Goal: Navigation & Orientation: Find specific page/section

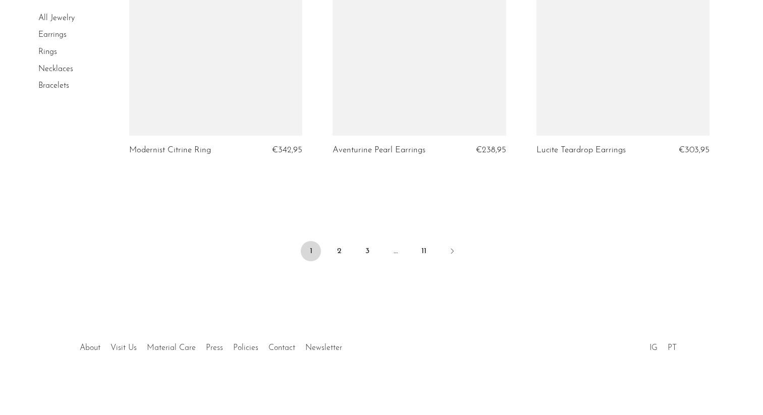
scroll to position [3407, 0]
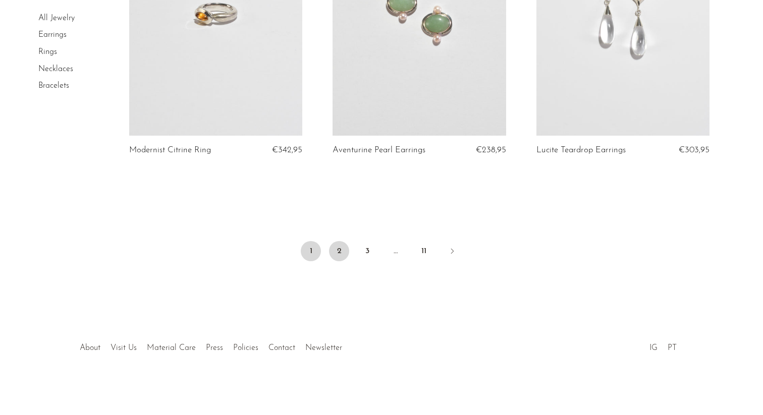
click at [342, 258] on link "2" at bounding box center [339, 251] width 20 height 20
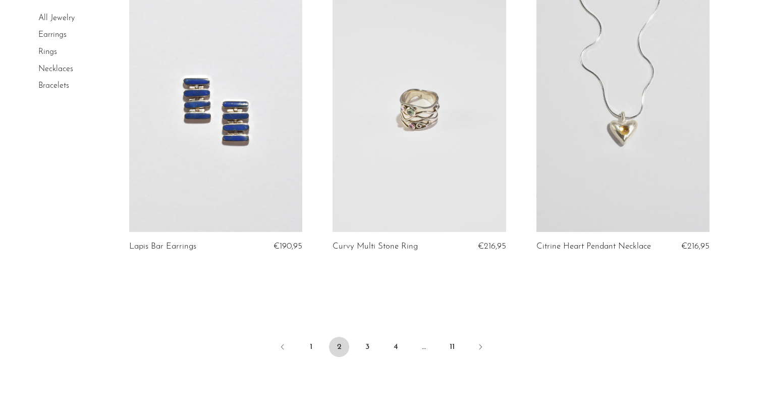
scroll to position [3315, 0]
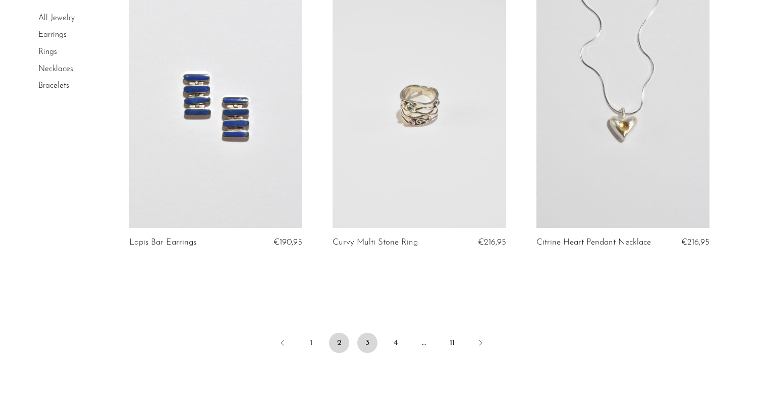
click at [366, 345] on link "3" at bounding box center [367, 343] width 20 height 20
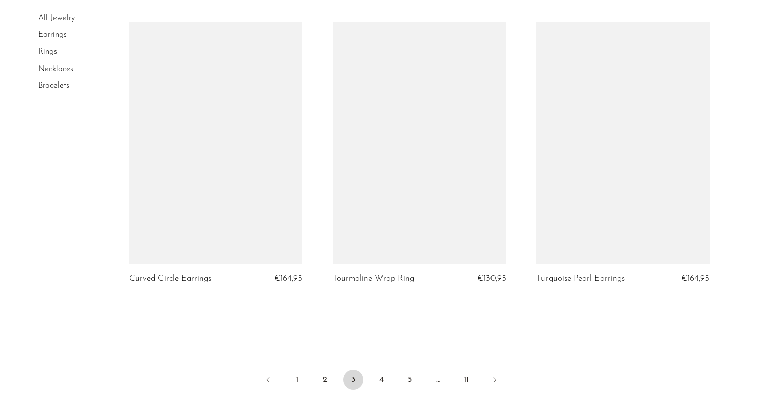
scroll to position [3282, 0]
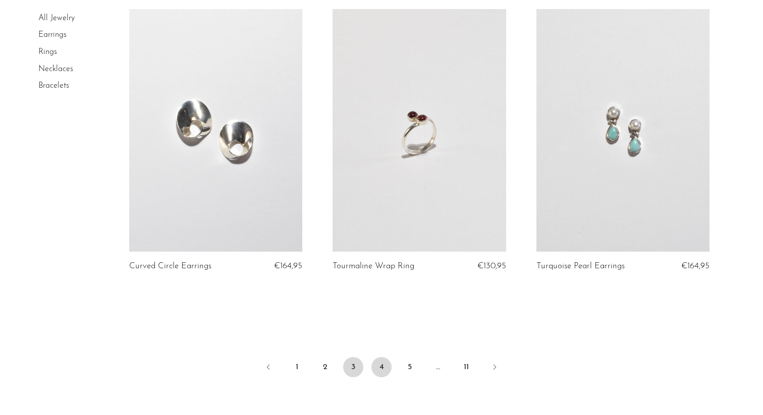
click at [382, 366] on link "4" at bounding box center [381, 367] width 20 height 20
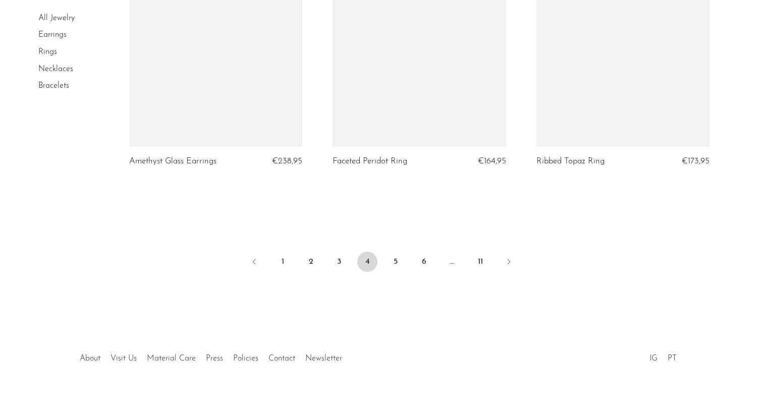
scroll to position [3362, 0]
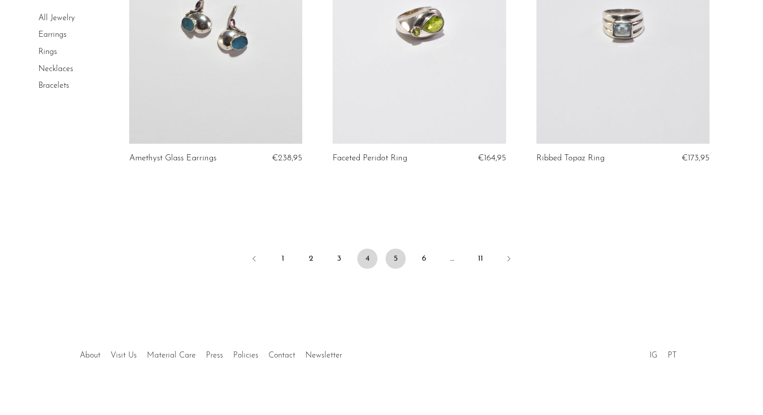
click at [396, 260] on link "5" at bounding box center [396, 259] width 20 height 20
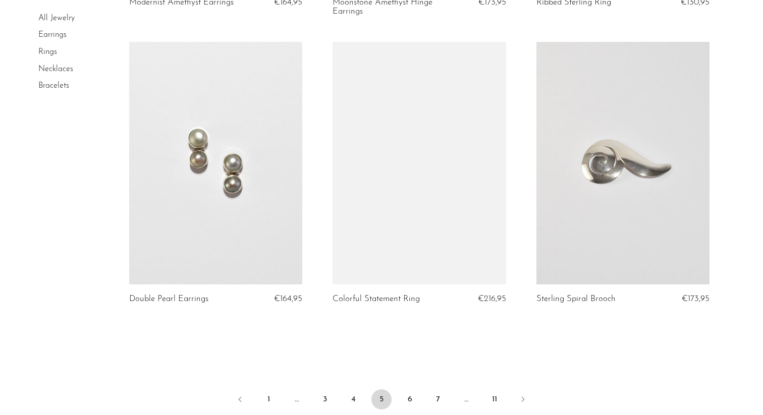
scroll to position [3242, 0]
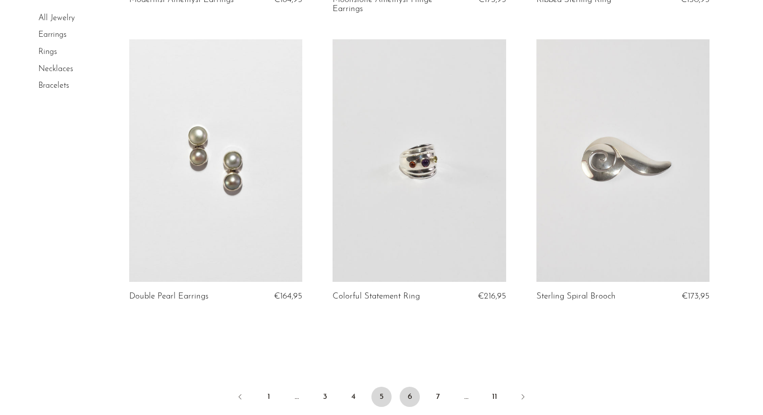
click at [408, 389] on link "6" at bounding box center [410, 397] width 20 height 20
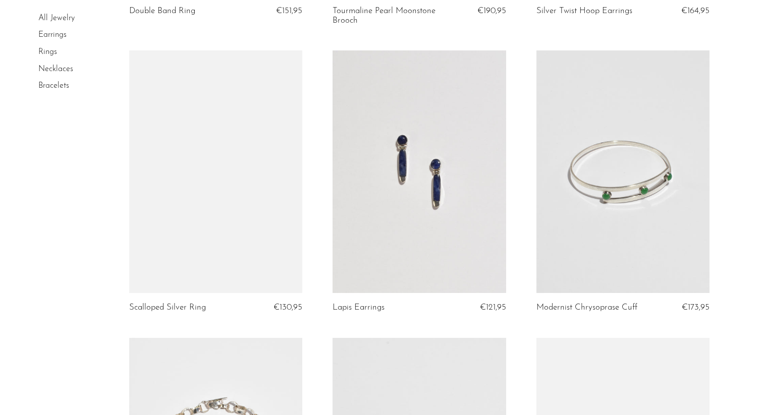
scroll to position [3297, 0]
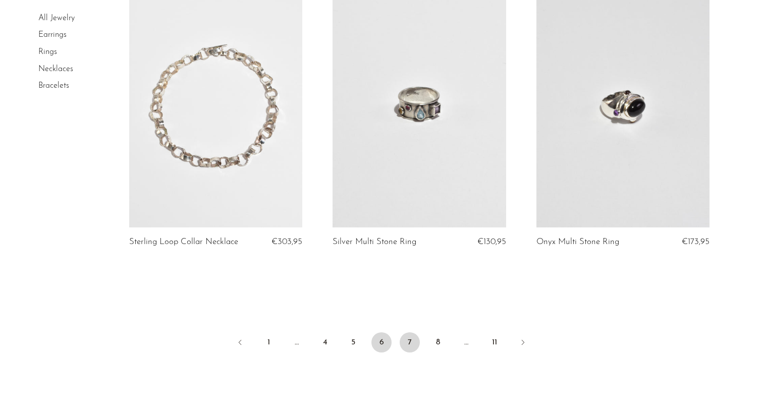
click at [411, 345] on link "7" at bounding box center [410, 343] width 20 height 20
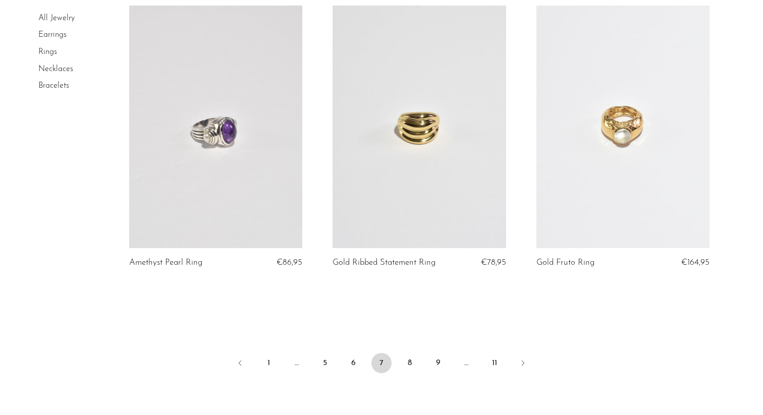
scroll to position [3283, 0]
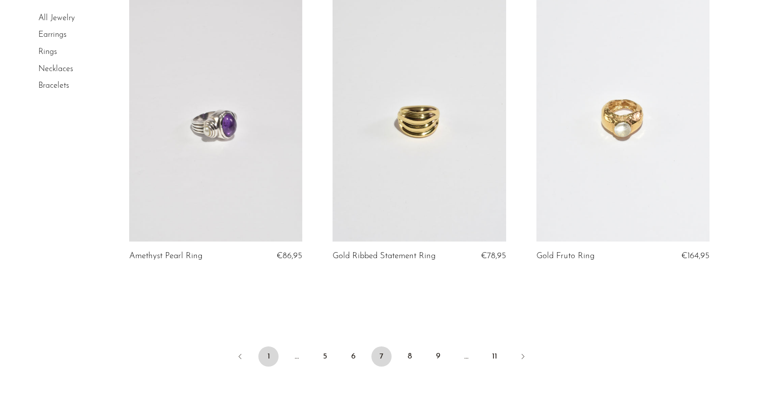
click at [271, 358] on link "1" at bounding box center [268, 357] width 20 height 20
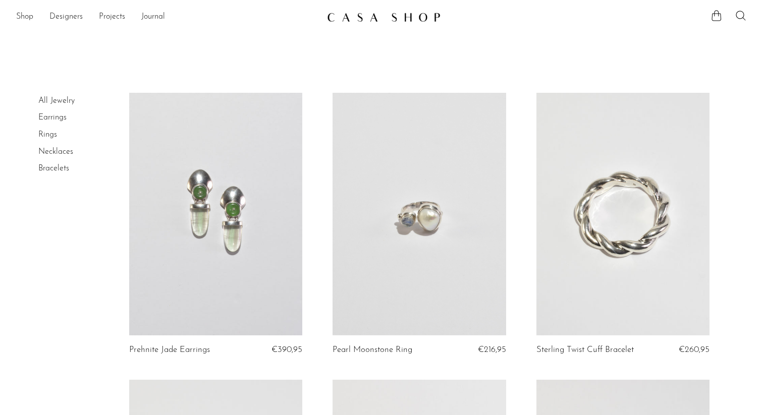
click at [51, 100] on link "All Jewelry" at bounding box center [56, 101] width 36 height 8
